Goal: Information Seeking & Learning: Learn about a topic

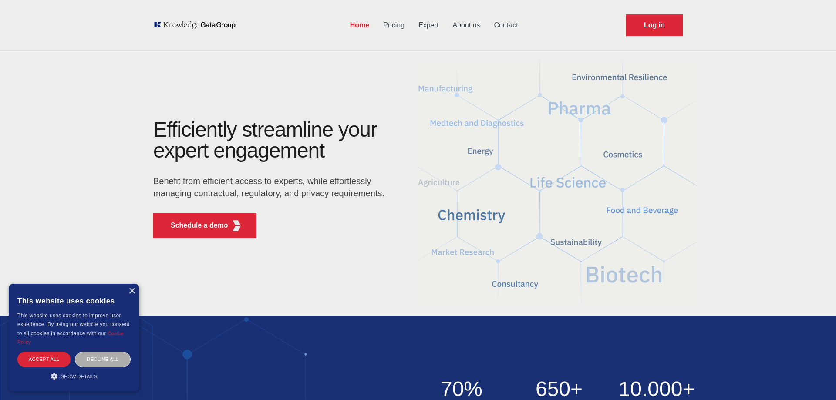
click at [94, 359] on div "Decline all" at bounding box center [103, 359] width 56 height 15
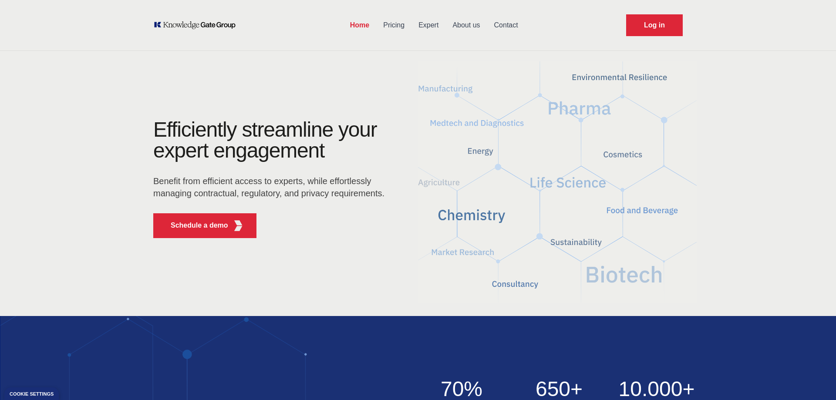
click at [357, 27] on link "Home" at bounding box center [359, 25] width 33 height 23
click at [403, 26] on link "Pricing" at bounding box center [393, 25] width 35 height 23
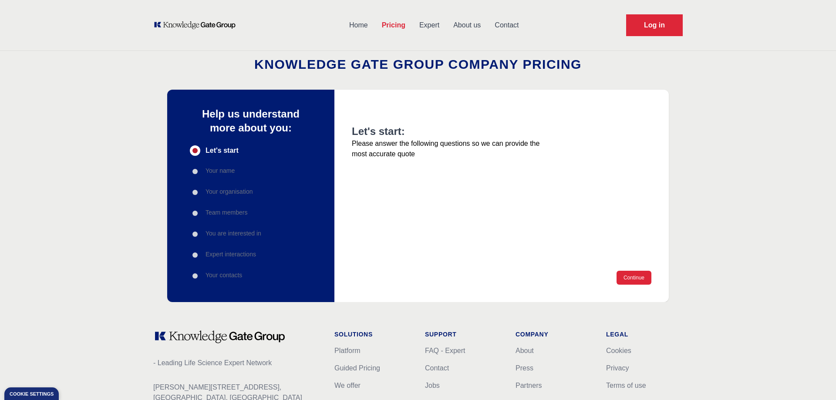
click at [435, 20] on link "Expert" at bounding box center [429, 25] width 34 height 23
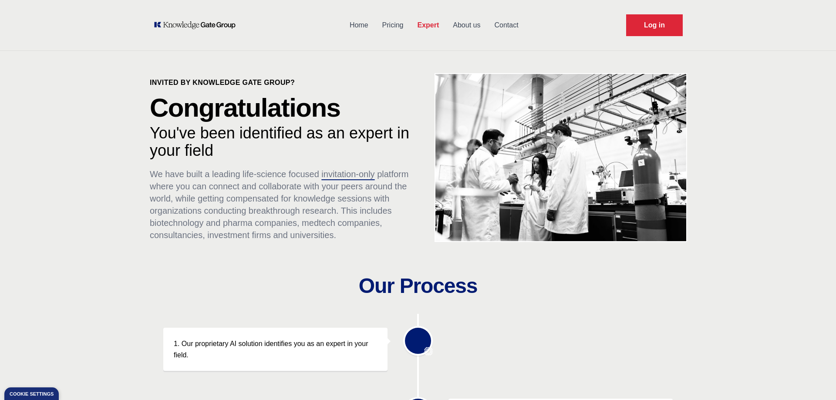
click at [475, 24] on link "About us" at bounding box center [466, 25] width 41 height 23
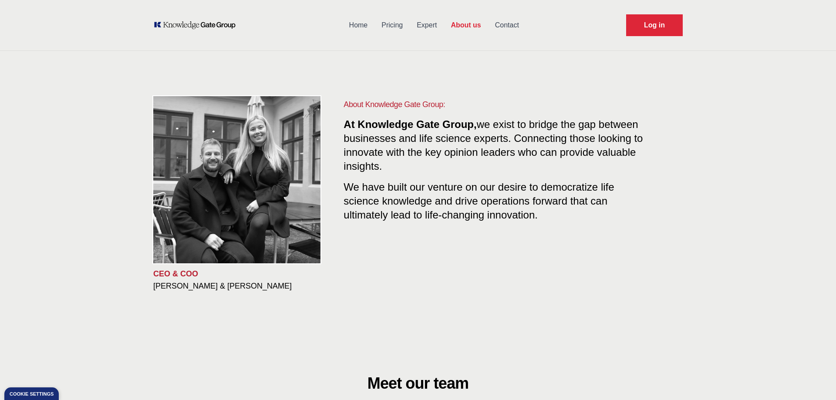
click at [394, 23] on link "Pricing" at bounding box center [391, 25] width 35 height 23
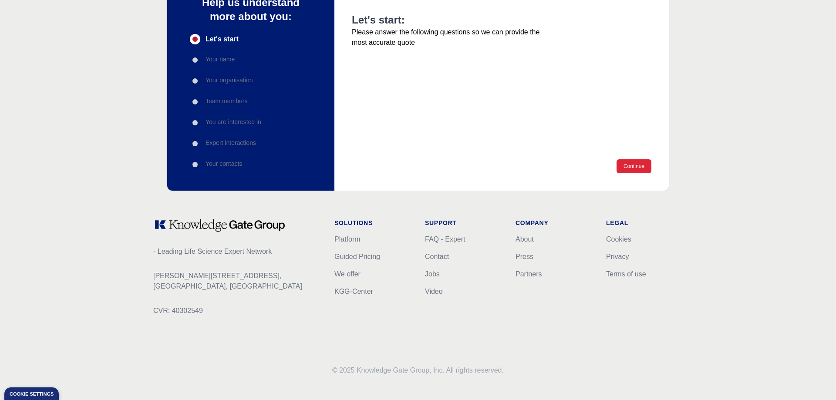
scroll to position [115, 0]
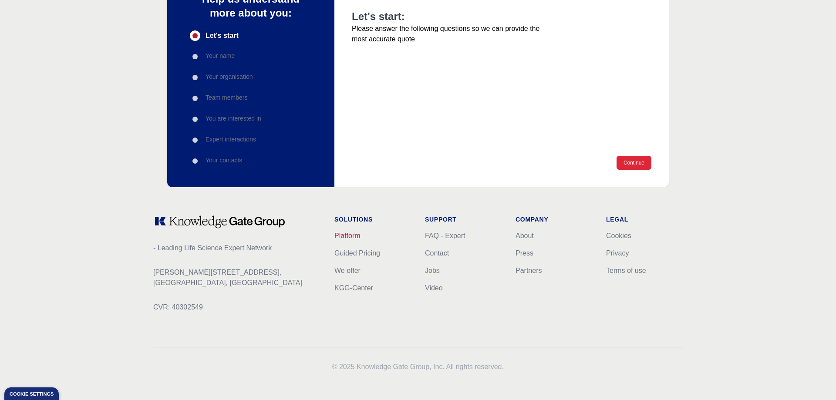
click at [356, 239] on link "Platform" at bounding box center [347, 235] width 26 height 7
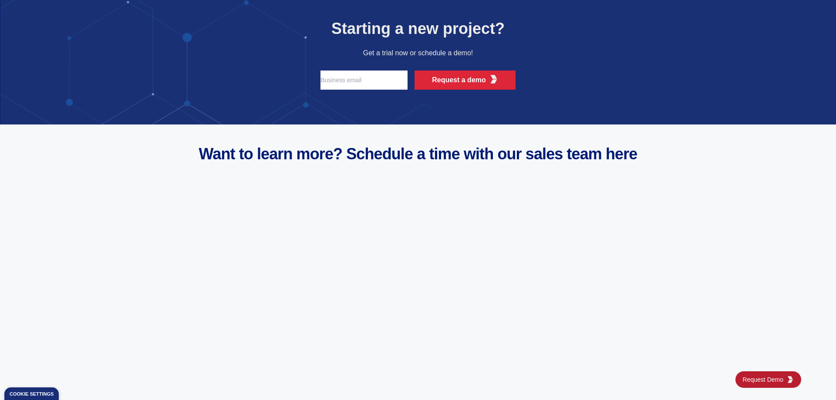
scroll to position [3441, 0]
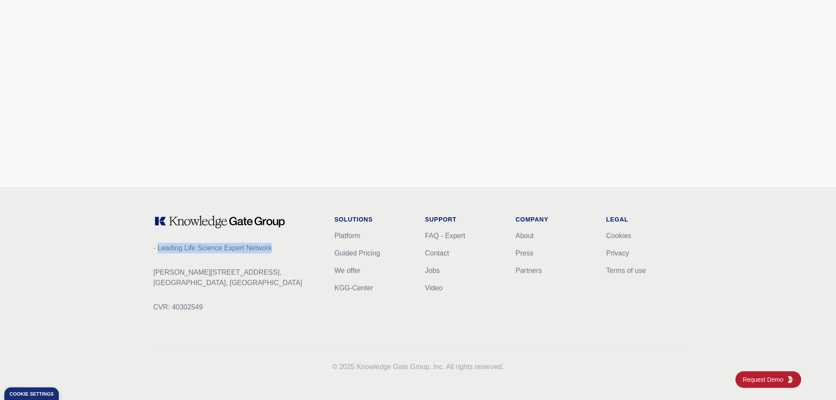
drag, startPoint x: 275, startPoint y: 250, endPoint x: 158, endPoint y: 248, distance: 116.7
click at [158, 248] on p "- Leading Life Science Expert Network" at bounding box center [236, 248] width 167 height 10
copy p "Leading Life Science Expert Network"
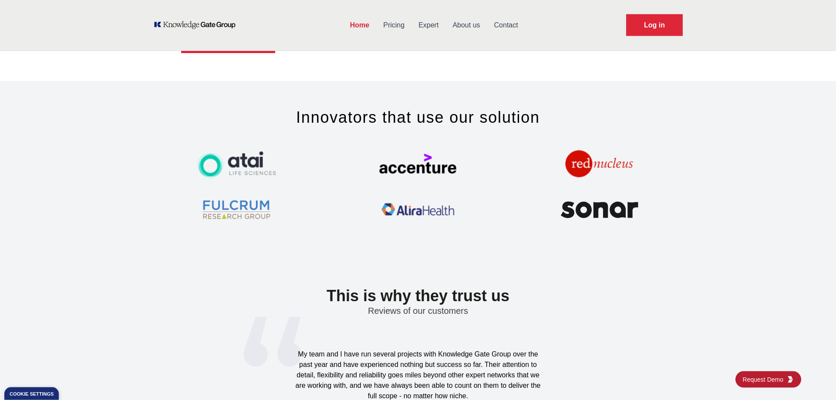
scroll to position [2553, 0]
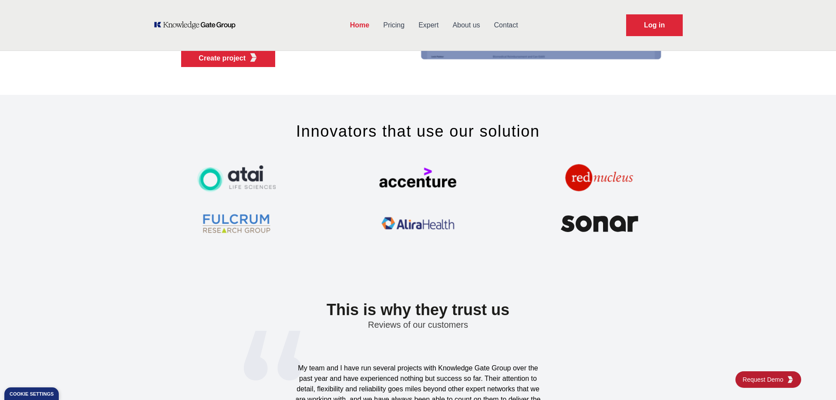
click at [389, 32] on link "Pricing" at bounding box center [393, 25] width 35 height 23
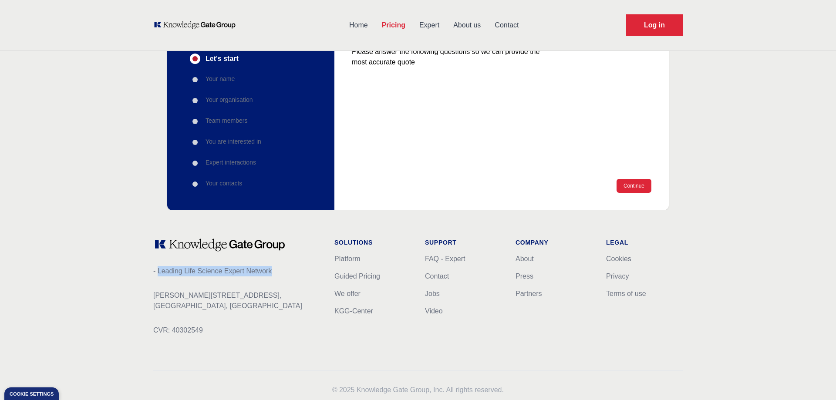
scroll to position [115, 0]
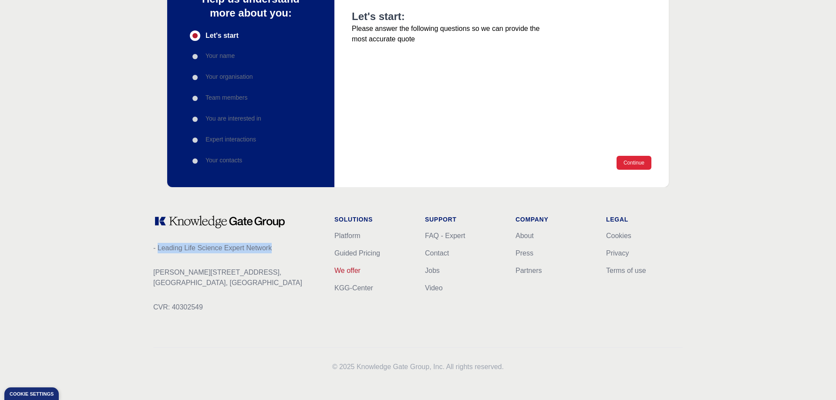
click at [344, 270] on link "We offer" at bounding box center [347, 270] width 26 height 7
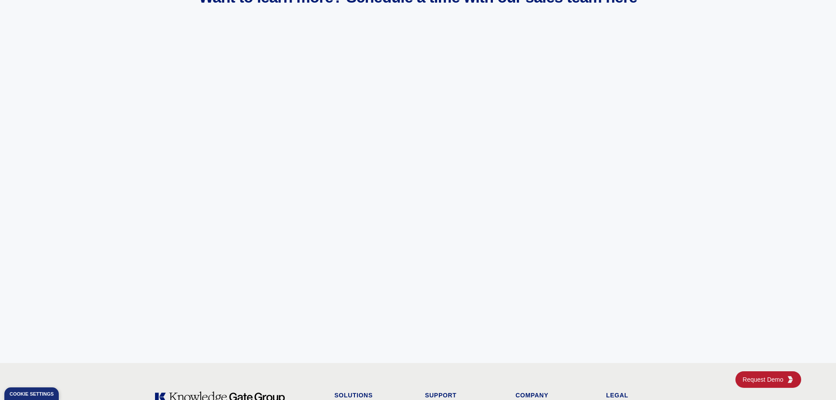
scroll to position [3441, 0]
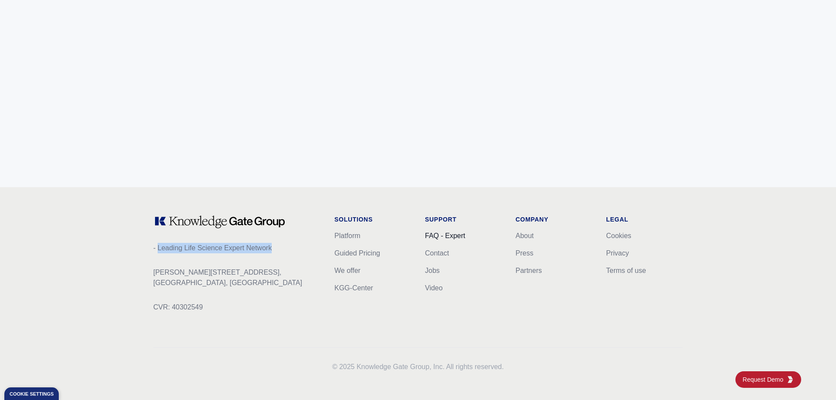
click at [451, 233] on link "FAQ - Expert" at bounding box center [445, 235] width 40 height 7
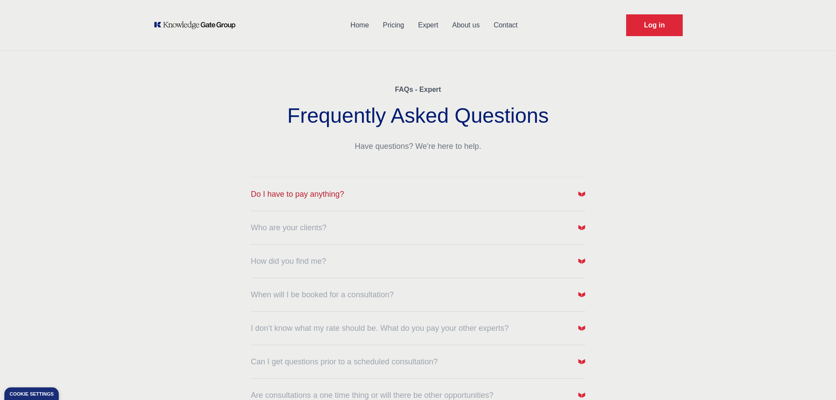
click at [454, 200] on button "Do I have to pay anything?" at bounding box center [418, 194] width 334 height 12
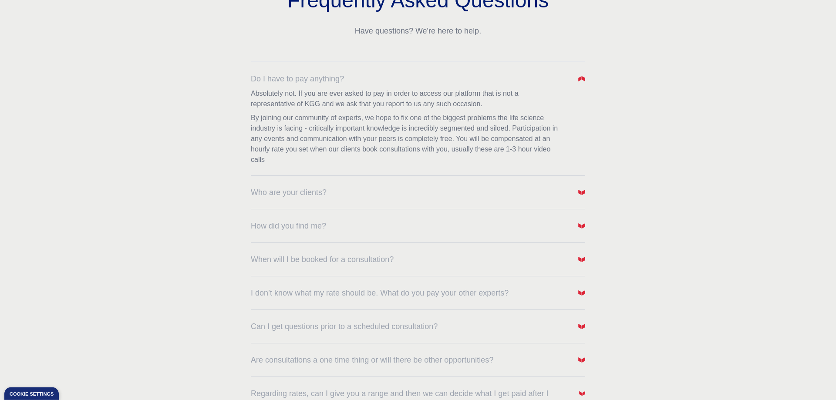
scroll to position [133, 0]
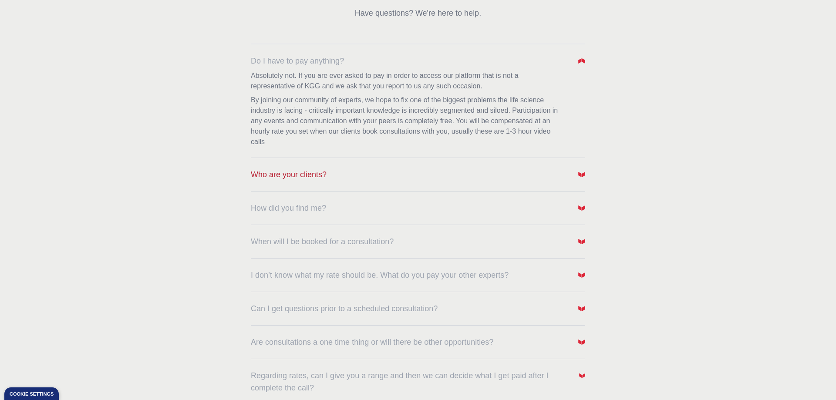
click at [363, 174] on button "Who are your clients?" at bounding box center [418, 175] width 334 height 12
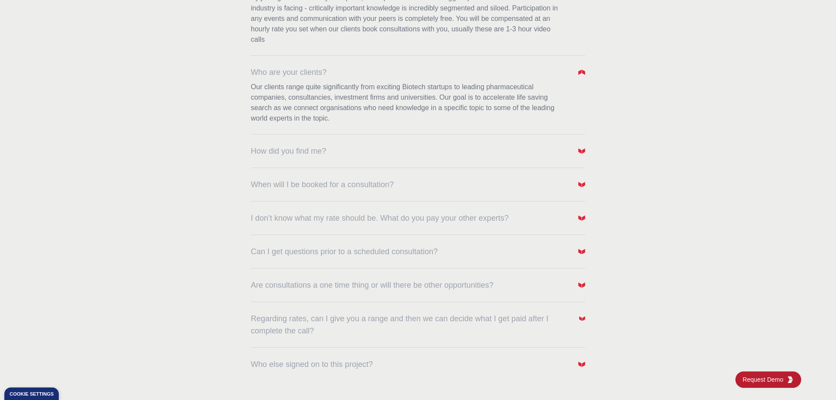
scroll to position [266, 0]
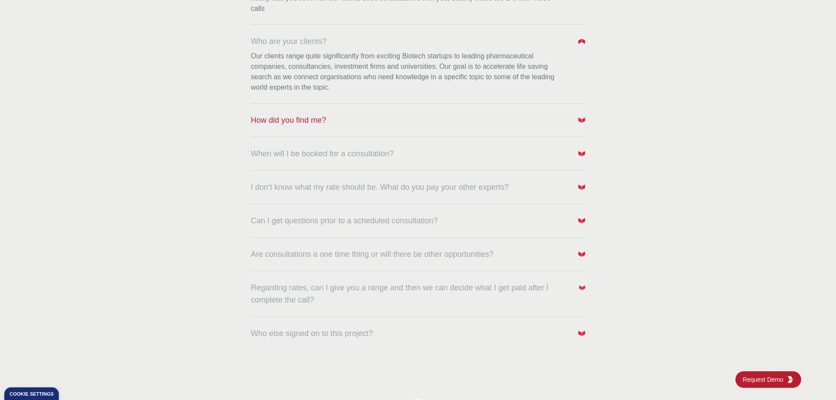
click at [323, 125] on span "How did you find me?" at bounding box center [288, 120] width 75 height 12
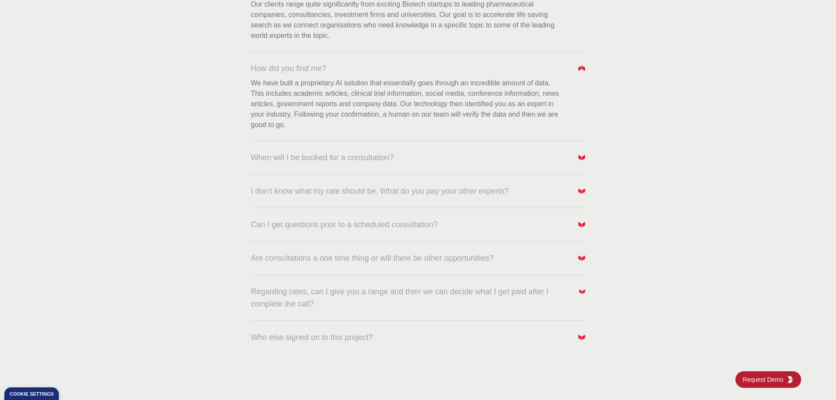
scroll to position [355, 0]
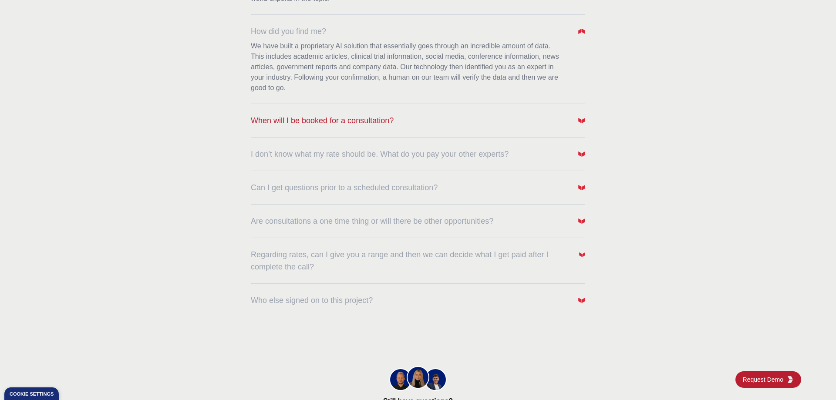
click at [347, 120] on span "When will I be booked for a consultation?" at bounding box center [322, 121] width 143 height 12
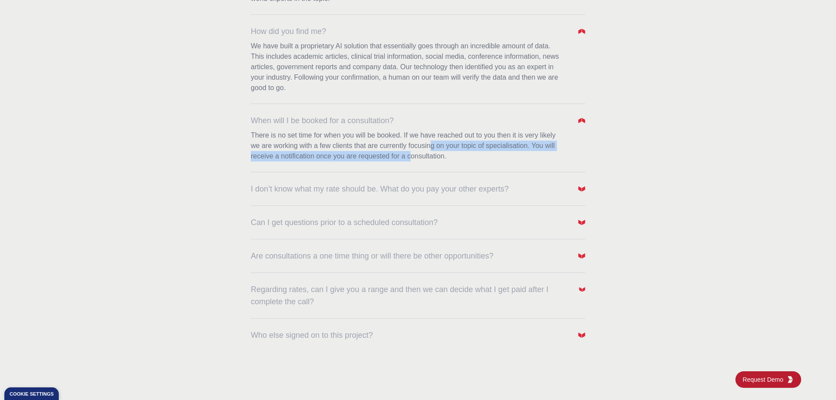
drag, startPoint x: 409, startPoint y: 155, endPoint x: 431, endPoint y: 143, distance: 25.5
click at [431, 143] on p "There is no set time for when you will be booked. If we have reached out to you…" at bounding box center [407, 145] width 313 height 31
click at [393, 195] on dl "Do I have to pay anything? Absolutely not. If you are ever asked to pay in orde…" at bounding box center [418, 81] width 334 height 520
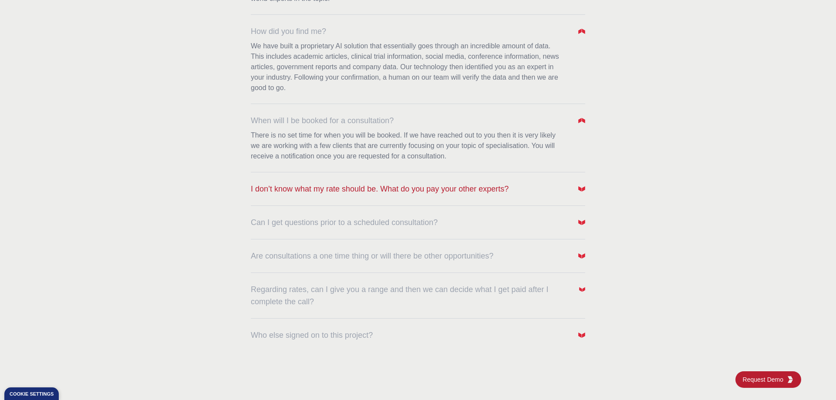
click at [395, 191] on span "I don’t know what my rate should be. What do you pay your other experts?" at bounding box center [380, 189] width 258 height 12
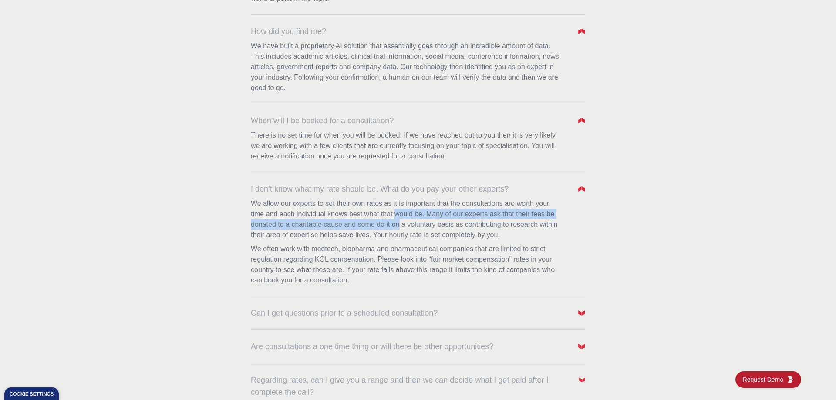
drag, startPoint x: 396, startPoint y: 210, endPoint x: 399, endPoint y: 220, distance: 10.5
click at [399, 220] on p "We allow our experts to set their own rates as it is important that the consult…" at bounding box center [407, 220] width 313 height 42
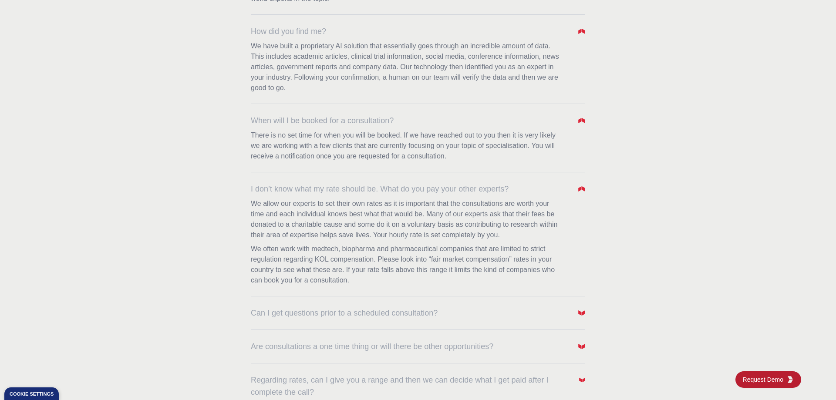
click at [399, 219] on p "We allow our experts to set their own rates as it is important that the consult…" at bounding box center [407, 220] width 313 height 42
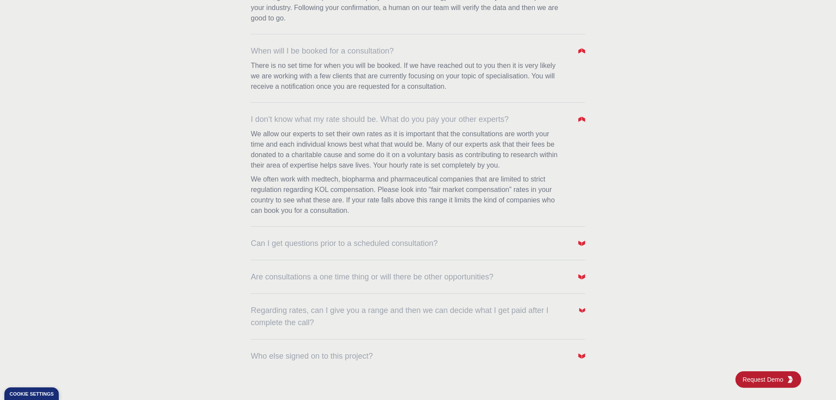
scroll to position [489, 0]
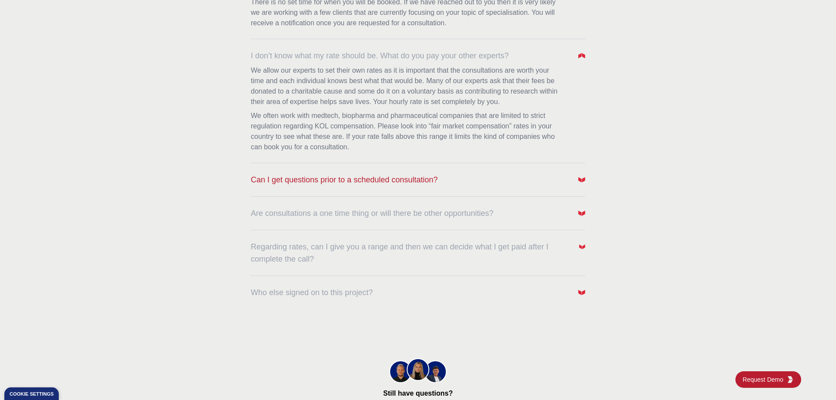
click at [272, 182] on span "Can I get questions prior to a scheduled consultation?" at bounding box center [344, 180] width 187 height 12
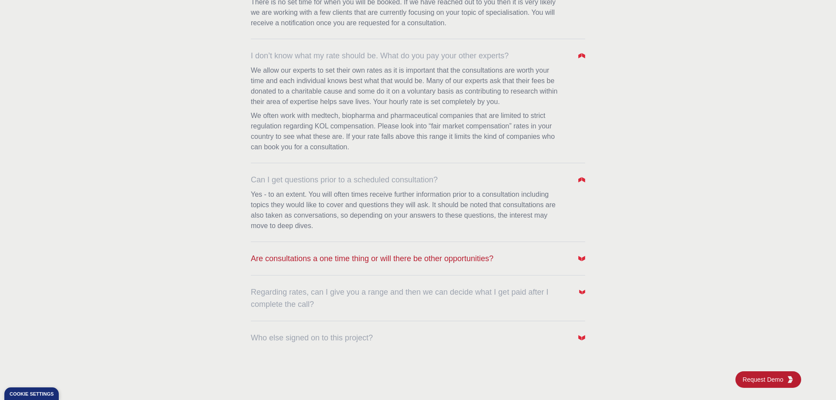
click at [338, 255] on span "Are consultations a one time thing or will there be other opportunities?" at bounding box center [372, 259] width 243 height 12
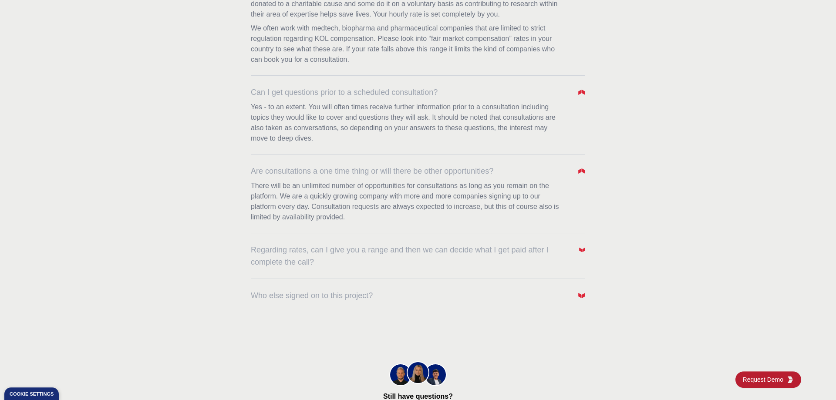
scroll to position [577, 0]
click at [271, 242] on div "Regarding rates, can I give you a range and then we can decide what I get paid …" at bounding box center [418, 249] width 334 height 35
click at [271, 249] on span "Regarding rates, can I give you a range and then we can decide what I get paid …" at bounding box center [410, 255] width 318 height 24
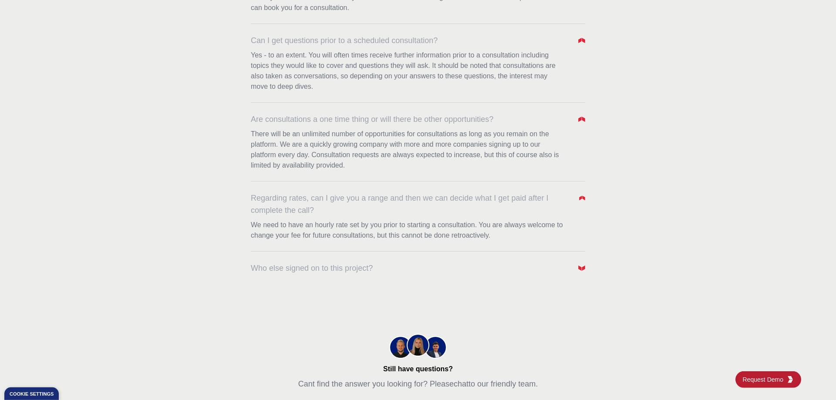
scroll to position [666, 0]
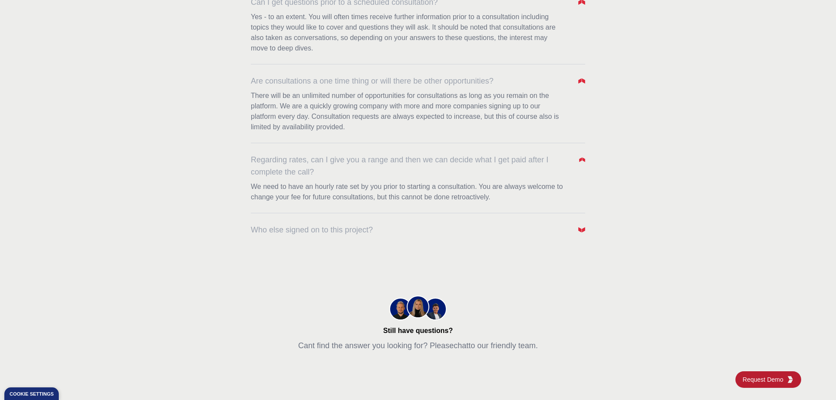
click at [340, 220] on div "Who else signed on to this project?" at bounding box center [418, 224] width 334 height 23
click at [348, 222] on div "Who else signed on to this project?" at bounding box center [418, 224] width 334 height 23
click at [354, 227] on span "Who else signed on to this project?" at bounding box center [312, 230] width 122 height 12
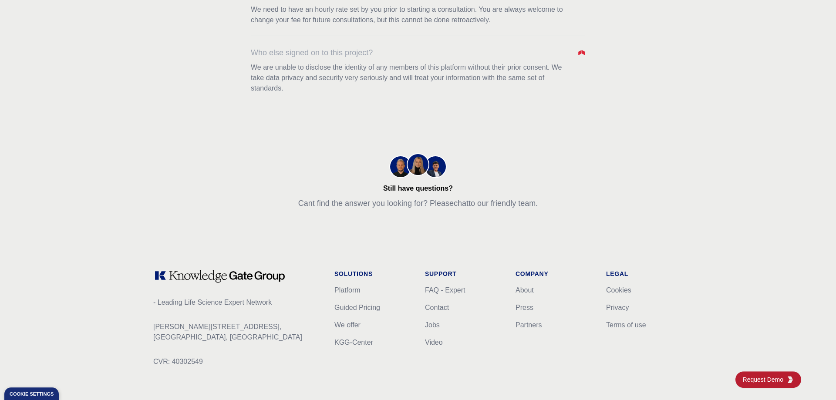
scroll to position [844, 0]
click at [348, 327] on link "We offer" at bounding box center [347, 324] width 26 height 7
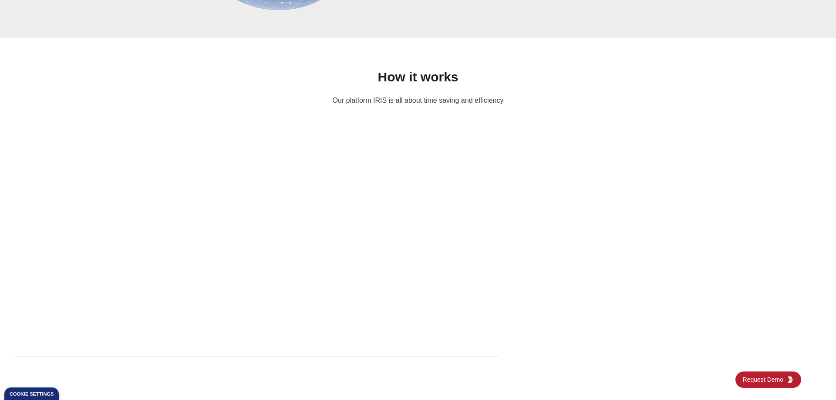
scroll to position [645, 0]
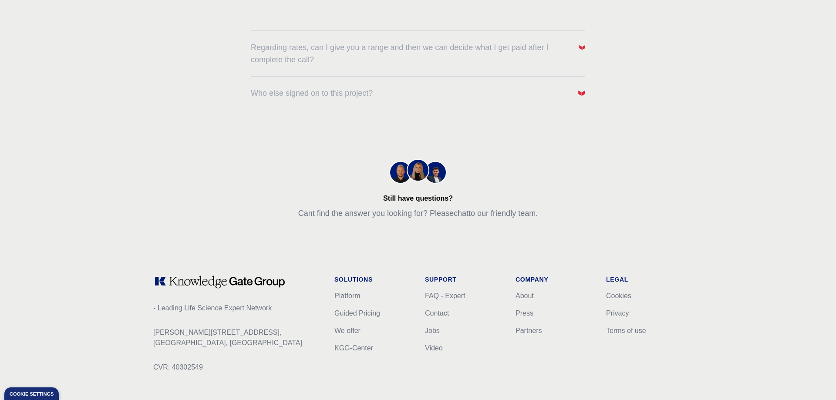
scroll to position [442, 0]
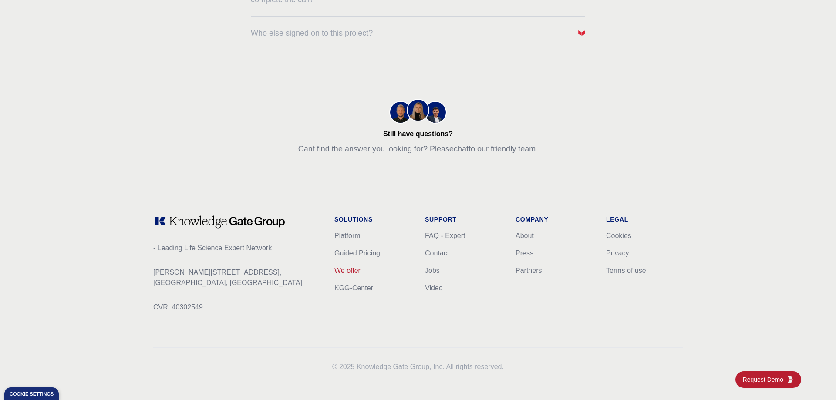
click at [347, 273] on link "We offer" at bounding box center [347, 270] width 26 height 7
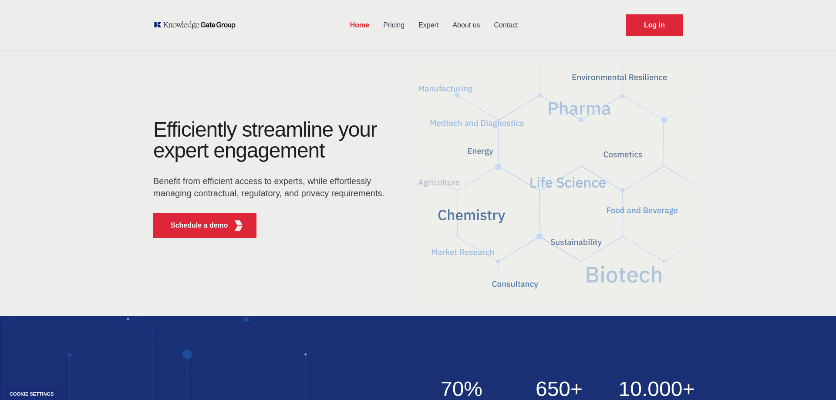
click at [358, 25] on link "Home" at bounding box center [359, 25] width 33 height 23
click at [400, 25] on link "Pricing" at bounding box center [393, 25] width 35 height 23
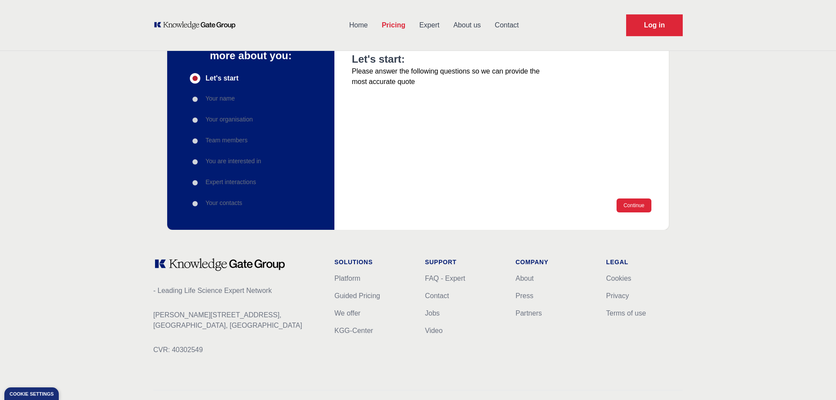
scroll to position [71, 0]
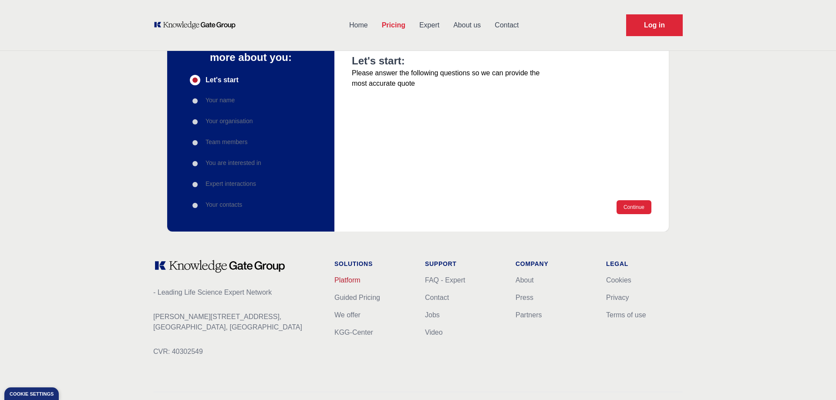
click at [355, 281] on link "Platform" at bounding box center [347, 279] width 26 height 7
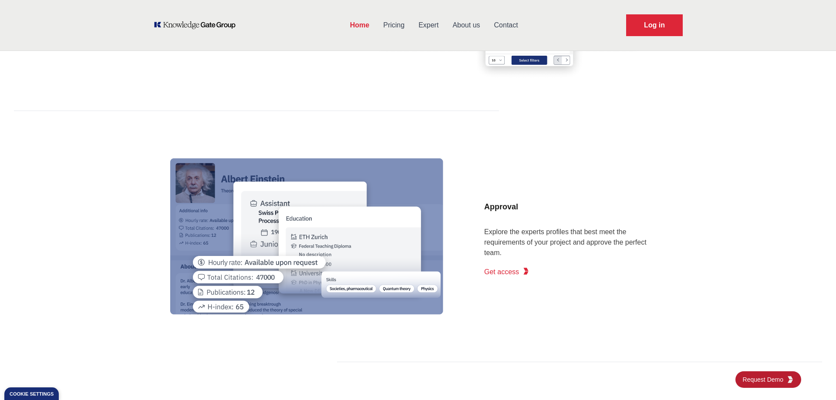
scroll to position [799, 0]
